Goal: Task Accomplishment & Management: Manage account settings

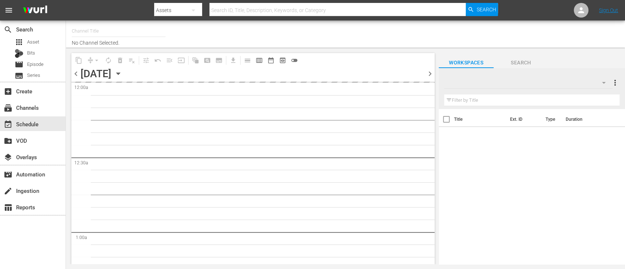
type input "Dark Matter TV (1570)"
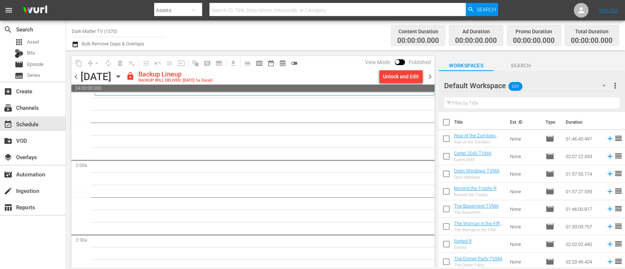
scroll to position [232, 0]
click at [401, 77] on div "Unlock and Edit" at bounding box center [401, 76] width 36 height 13
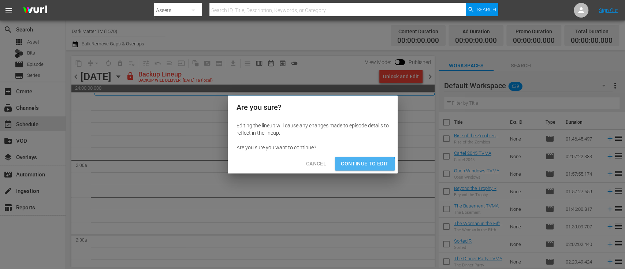
click at [361, 167] on span "Continue to Edit" at bounding box center [365, 163] width 48 height 9
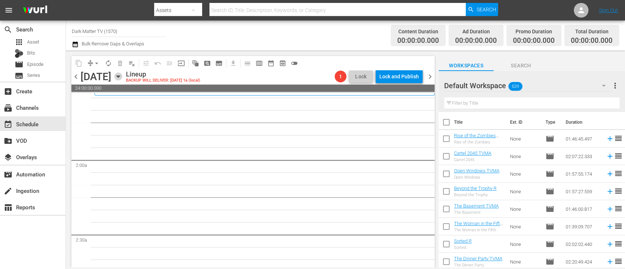
click at [120, 77] on icon "button" at bounding box center [118, 77] width 3 height 2
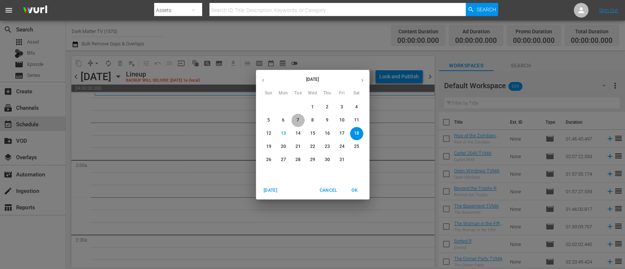
click at [300, 119] on span "7" at bounding box center [298, 120] width 13 height 6
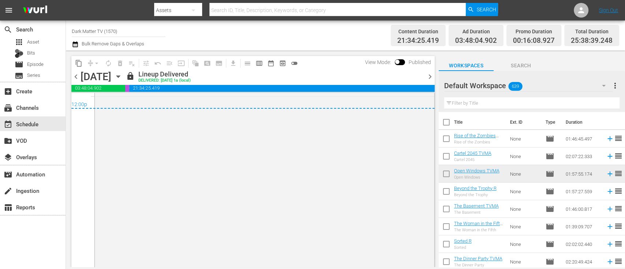
scroll to position [3576, 0]
click at [76, 64] on span "content_copy" at bounding box center [78, 63] width 7 height 7
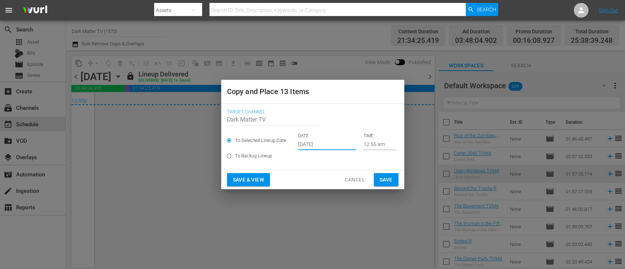
click at [314, 145] on input "[DATE]" at bounding box center [327, 144] width 58 height 11
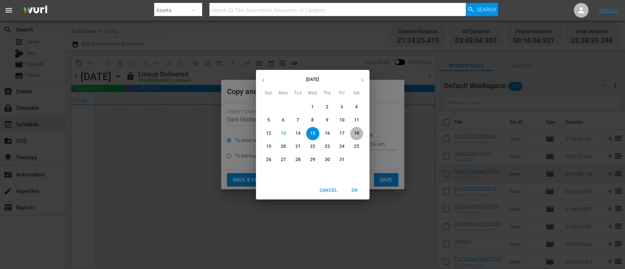
click at [355, 135] on p "18" at bounding box center [356, 133] width 5 height 6
type input "[DATE]"
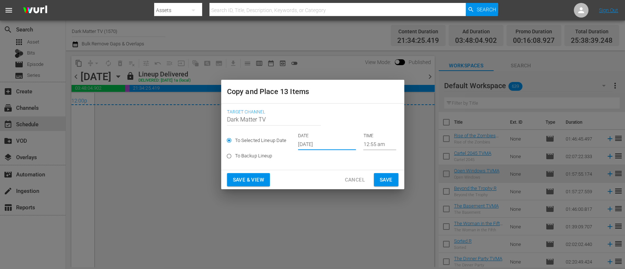
click at [371, 143] on input "12:55 am" at bounding box center [379, 144] width 33 height 11
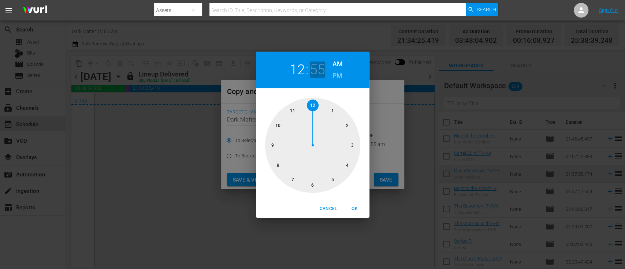
click at [319, 67] on h2 "55" at bounding box center [317, 70] width 15 height 16
click at [352, 142] on div at bounding box center [312, 145] width 95 height 95
click at [355, 208] on span "OK" at bounding box center [355, 209] width 18 height 8
type input "12:15 am"
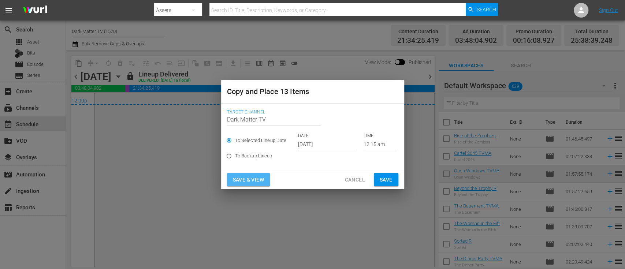
click at [246, 183] on span "Save & View" at bounding box center [248, 180] width 31 height 9
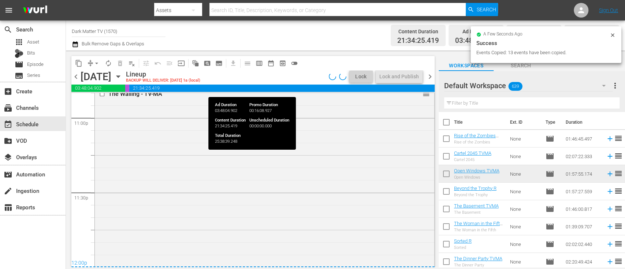
scroll to position [3576, 0]
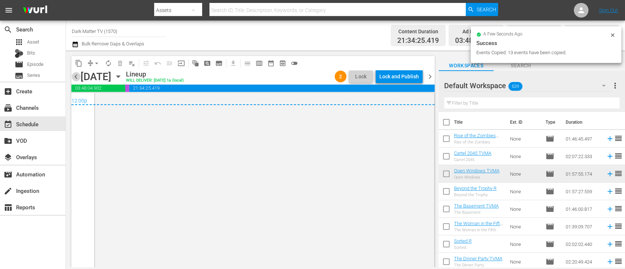
click at [74, 78] on span "chevron_left" at bounding box center [75, 76] width 9 height 9
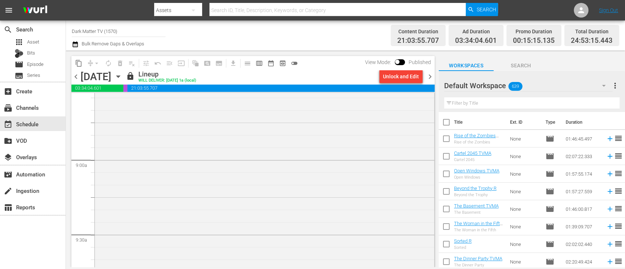
scroll to position [1239, 0]
click at [432, 74] on span "chevron_right" at bounding box center [430, 76] width 9 height 9
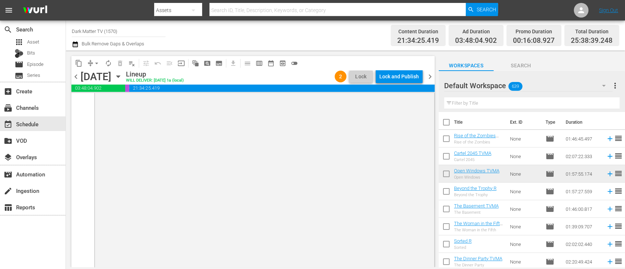
scroll to position [3623, 0]
click at [73, 78] on span "chevron_left" at bounding box center [75, 76] width 9 height 9
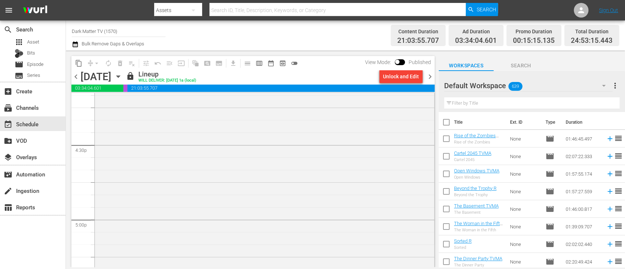
scroll to position [2413, 0]
click at [431, 80] on span "chevron_right" at bounding box center [430, 76] width 9 height 9
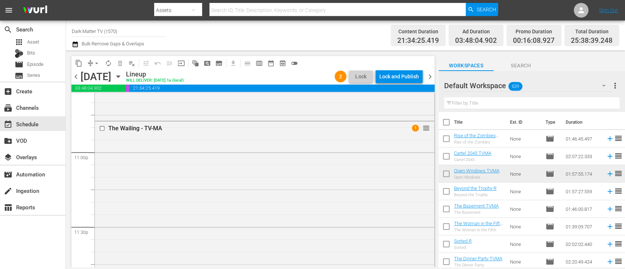
scroll to position [3380, 0]
click at [103, 129] on input "checkbox" at bounding box center [103, 128] width 8 height 6
click at [121, 65] on span "delete_forever_outlined" at bounding box center [120, 63] width 7 height 7
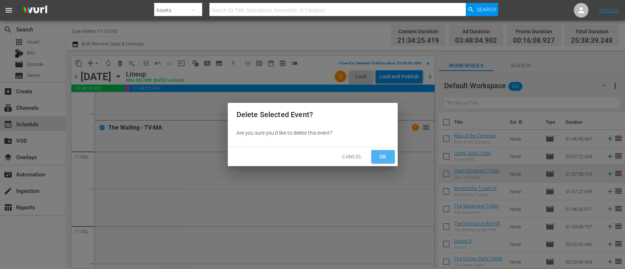
click at [379, 158] on span "Ok" at bounding box center [383, 156] width 12 height 9
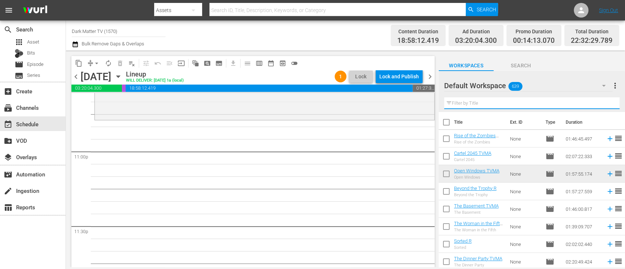
click at [486, 104] on input "text" at bounding box center [532, 103] width 176 height 12
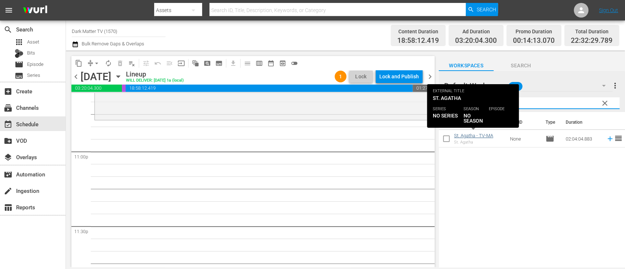
type input "agath"
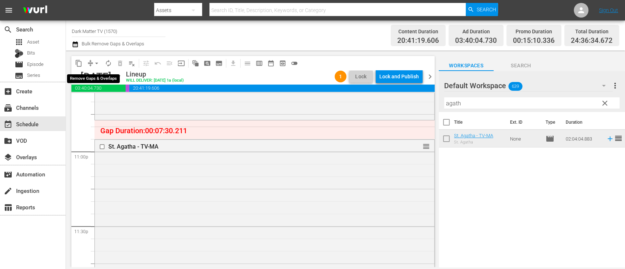
click at [99, 63] on span "arrow_drop_down" at bounding box center [96, 63] width 7 height 7
click at [92, 105] on li "Align to End of Previous Day" at bounding box center [97, 102] width 77 height 12
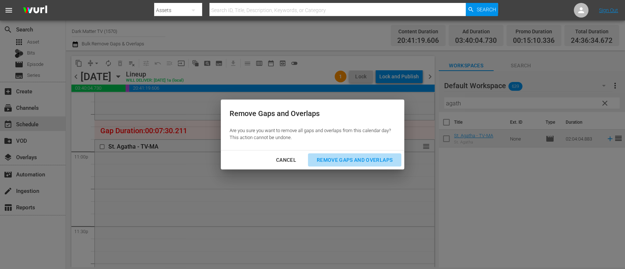
click at [360, 159] on div "Remove Gaps and Overlaps" at bounding box center [355, 160] width 88 height 9
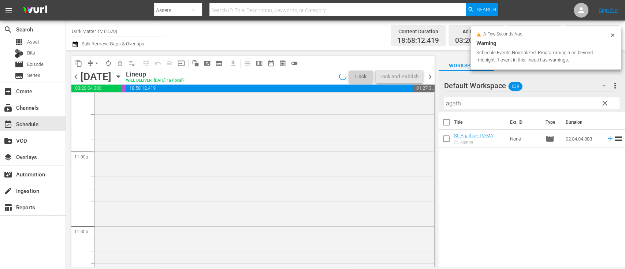
scroll to position [3392, 0]
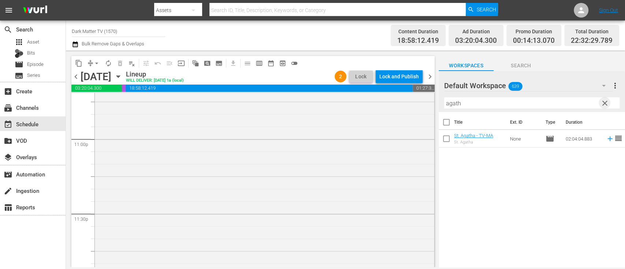
click at [605, 104] on span "clear" at bounding box center [605, 103] width 9 height 9
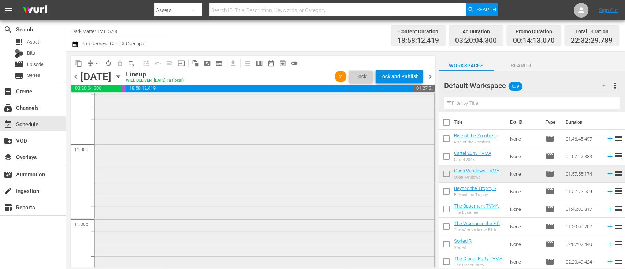
scroll to position [3429, 0]
click at [432, 78] on span "chevron_right" at bounding box center [430, 76] width 9 height 9
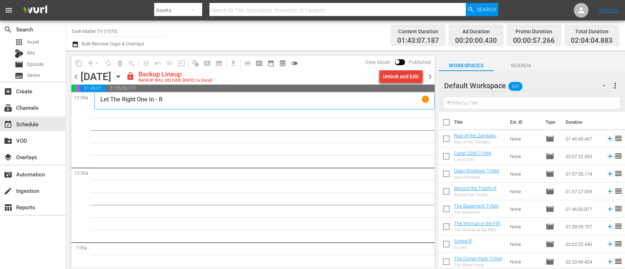
click at [403, 75] on div "Unlock and Edit" at bounding box center [401, 76] width 36 height 13
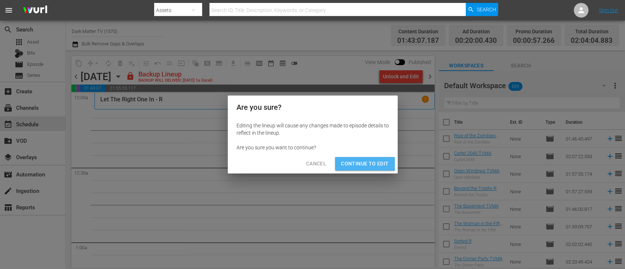
click at [363, 163] on span "Continue to Edit" at bounding box center [365, 163] width 48 height 9
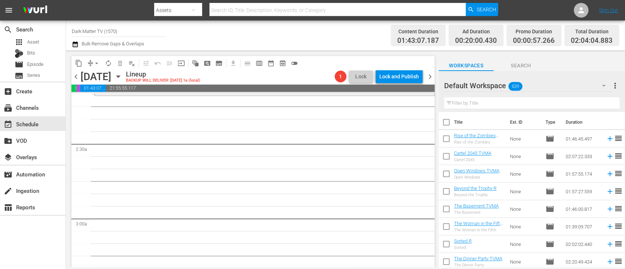
scroll to position [323, 0]
click at [74, 78] on span "chevron_left" at bounding box center [75, 76] width 9 height 9
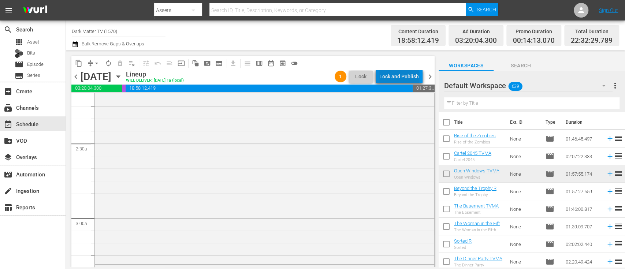
click at [402, 77] on div "Lock and Publish" at bounding box center [400, 76] width 40 height 13
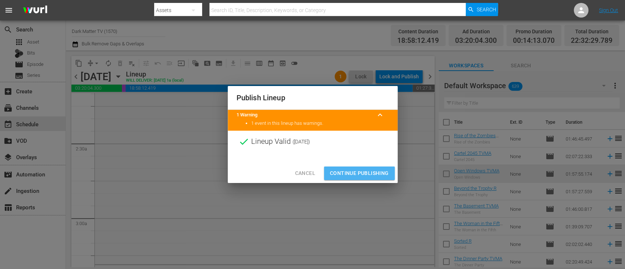
click at [361, 173] on span "Continue Publishing" at bounding box center [359, 173] width 59 height 9
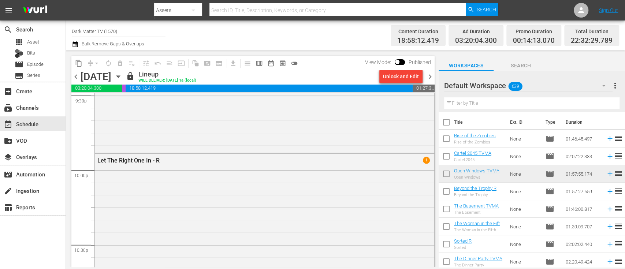
scroll to position [3429, 0]
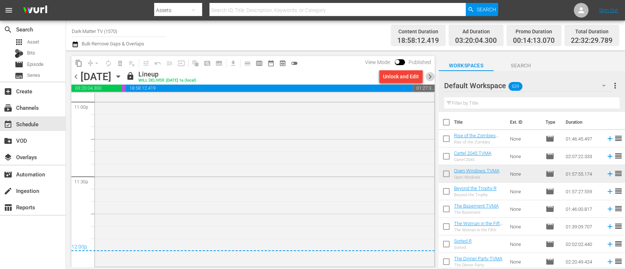
click at [431, 76] on span "chevron_right" at bounding box center [430, 76] width 9 height 9
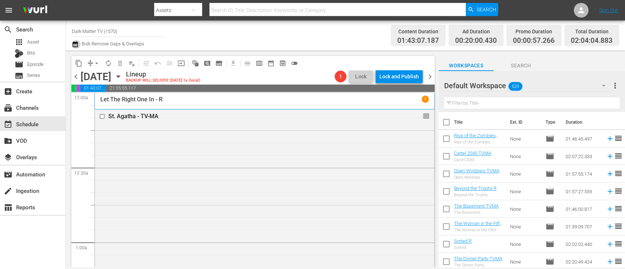
click at [74, 45] on icon "button" at bounding box center [75, 44] width 7 height 9
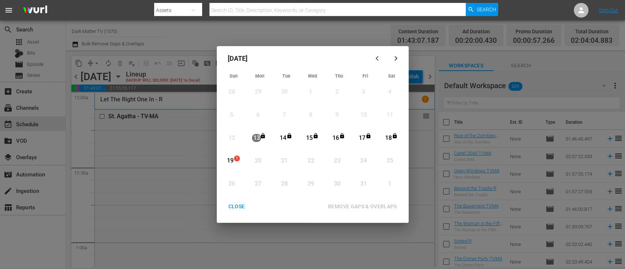
click at [236, 208] on div "CLOSE" at bounding box center [237, 206] width 28 height 9
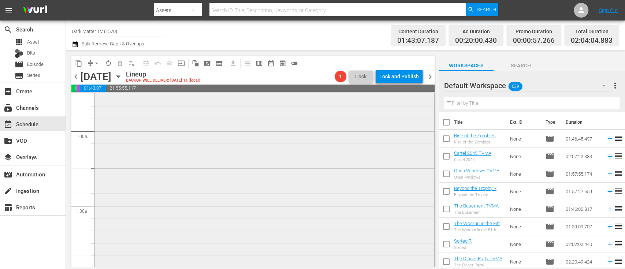
scroll to position [113, 0]
click at [122, 74] on icon "button" at bounding box center [118, 77] width 8 height 8
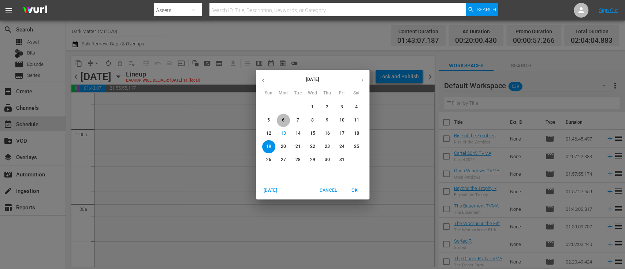
click at [283, 122] on p "6" at bounding box center [283, 120] width 3 height 6
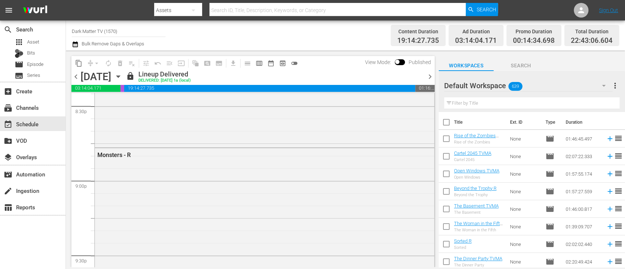
scroll to position [3052, 0]
click at [75, 77] on span "chevron_left" at bounding box center [75, 76] width 9 height 9
click at [74, 78] on span "chevron_left" at bounding box center [75, 76] width 9 height 9
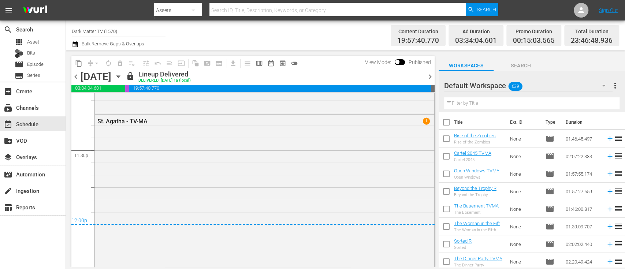
scroll to position [3456, 0]
click at [79, 60] on span "content_copy" at bounding box center [78, 63] width 7 height 7
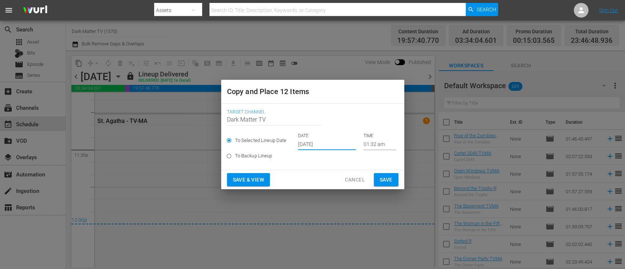
click at [325, 143] on input "[DATE]" at bounding box center [327, 144] width 58 height 11
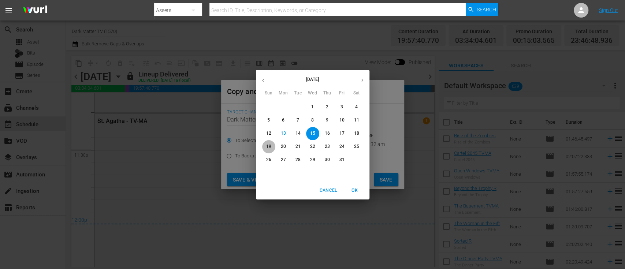
click at [266, 145] on p "19" at bounding box center [268, 147] width 5 height 6
type input "[DATE]"
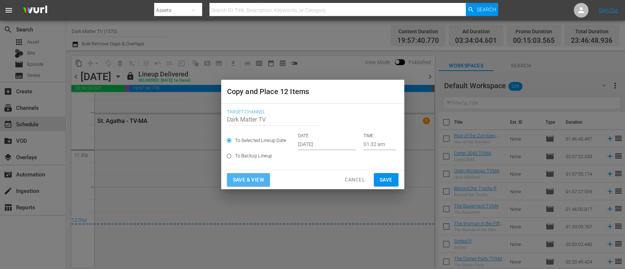
click at [251, 178] on span "Save & View" at bounding box center [248, 180] width 31 height 9
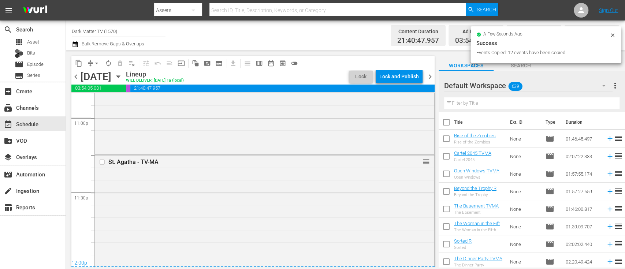
scroll to position [3456, 0]
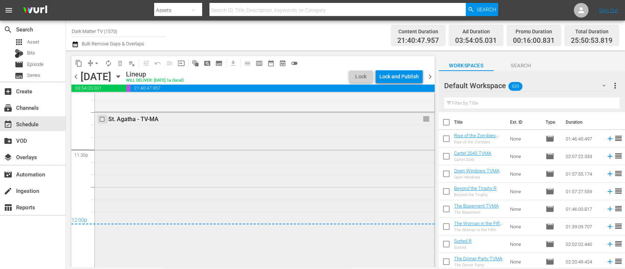
click at [103, 120] on input "checkbox" at bounding box center [103, 120] width 8 height 6
click at [120, 64] on span "delete_forever_outlined" at bounding box center [120, 63] width 7 height 7
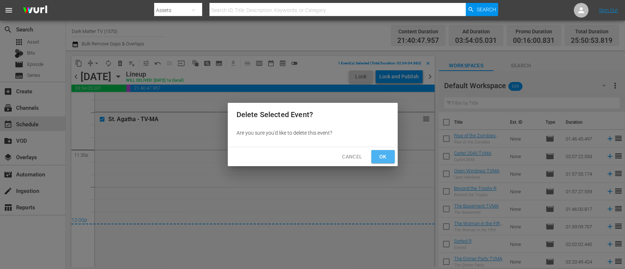
click at [380, 160] on span "Ok" at bounding box center [383, 156] width 12 height 9
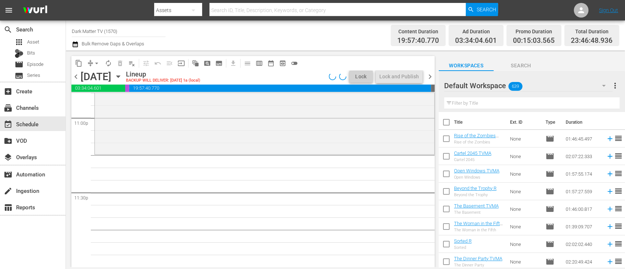
scroll to position [3413, 0]
click at [463, 105] on input "text" at bounding box center [532, 103] width 176 height 12
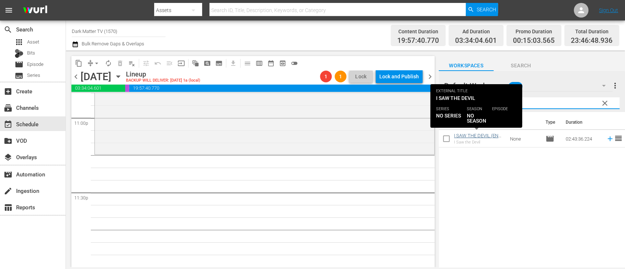
type input "i saw"
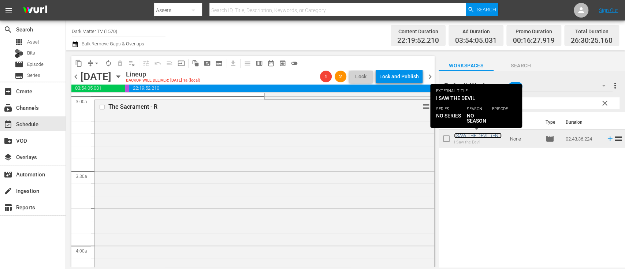
scroll to position [444, 0]
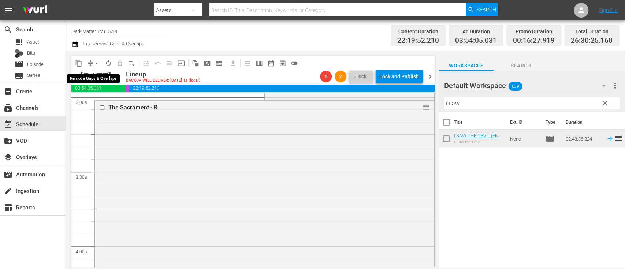
click at [97, 62] on span "arrow_drop_down" at bounding box center [96, 63] width 7 height 7
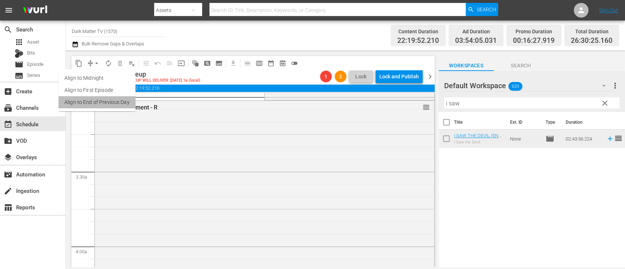
click at [100, 101] on li "Align to End of Previous Day" at bounding box center [97, 102] width 77 height 12
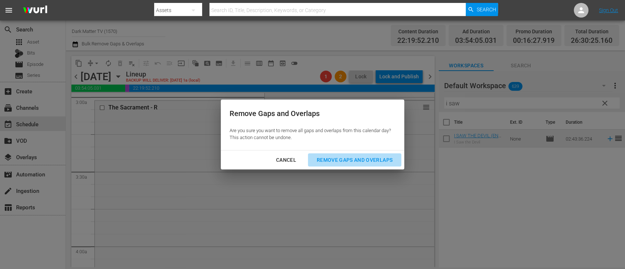
click at [374, 160] on div "Remove Gaps and Overlaps" at bounding box center [355, 160] width 88 height 9
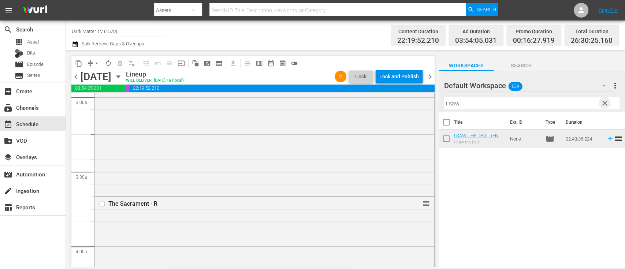
click at [603, 103] on span "clear" at bounding box center [605, 103] width 9 height 9
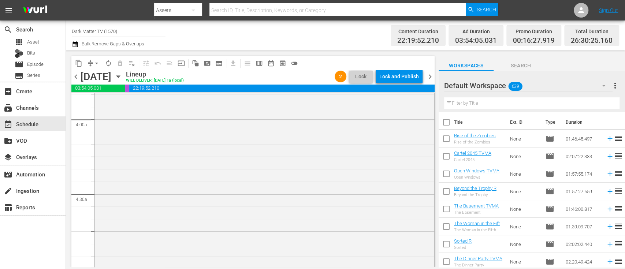
scroll to position [0, 0]
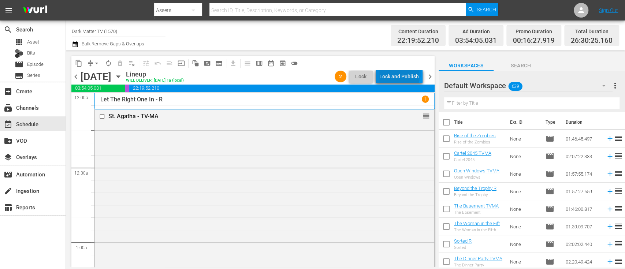
click at [401, 72] on div "Lock and Publish" at bounding box center [400, 76] width 40 height 13
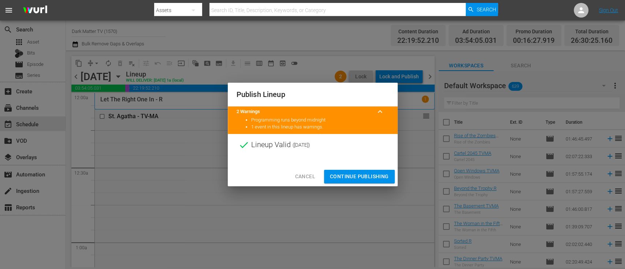
click at [355, 174] on span "Continue Publishing" at bounding box center [359, 176] width 59 height 9
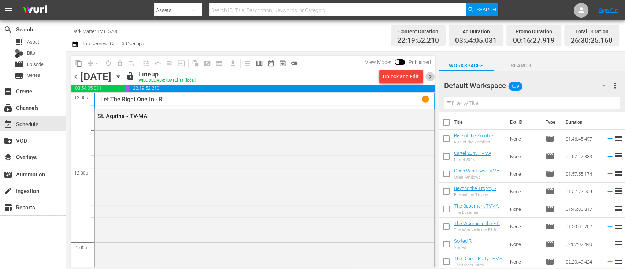
click at [431, 77] on span "chevron_right" at bounding box center [430, 76] width 9 height 9
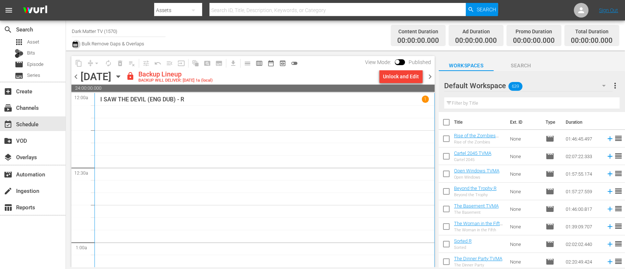
click at [77, 44] on icon "button" at bounding box center [75, 44] width 7 height 9
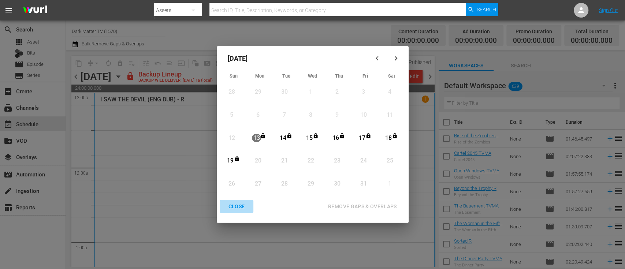
click at [238, 205] on div "CLOSE" at bounding box center [237, 206] width 28 height 9
